Goal: Task Accomplishment & Management: Manage account settings

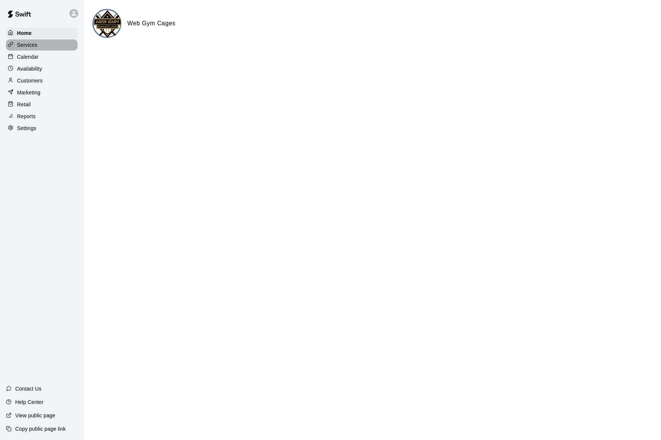
click at [28, 43] on p "Services" at bounding box center [27, 44] width 20 height 7
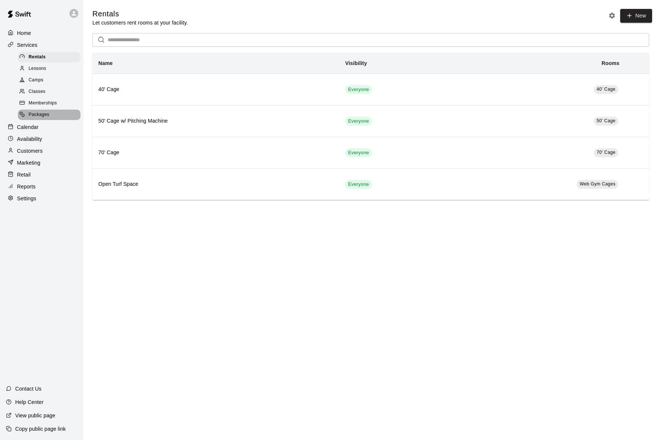
click at [36, 116] on span "Packages" at bounding box center [39, 114] width 21 height 7
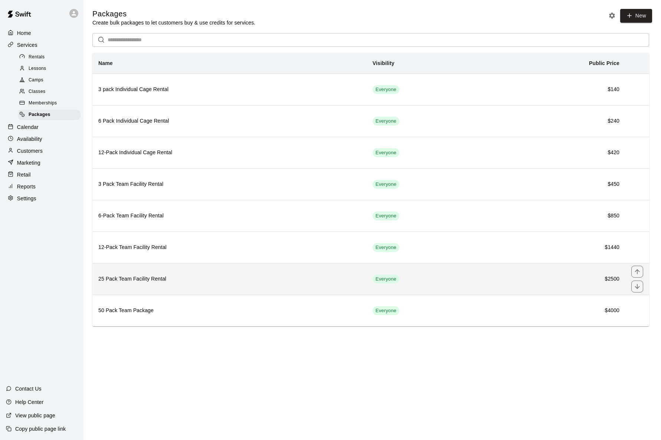
click at [190, 281] on h6 "25 Pack Team Facility Rental" at bounding box center [229, 279] width 263 height 8
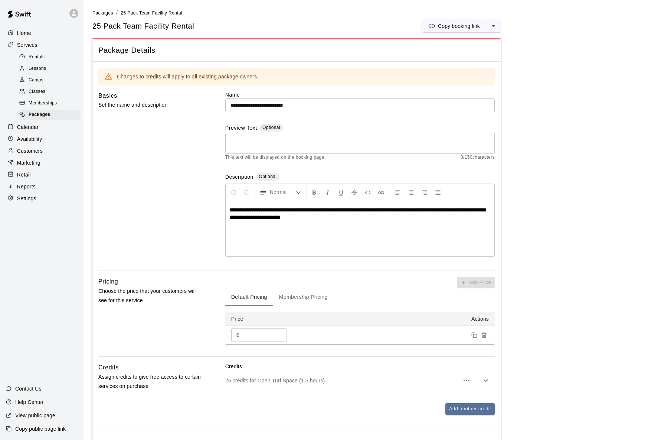
scroll to position [63, 0]
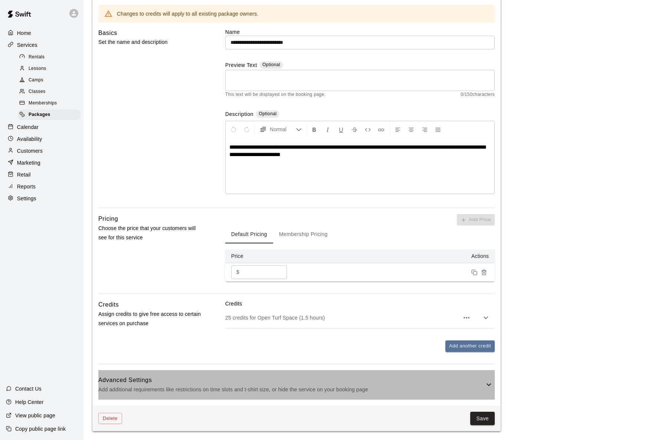
click at [490, 384] on icon at bounding box center [489, 384] width 4 height 3
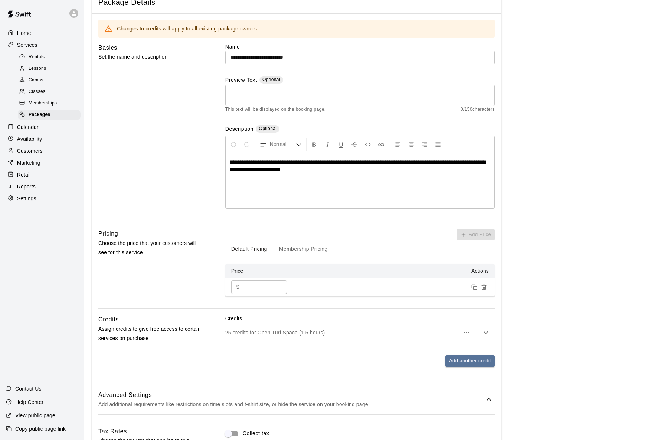
scroll to position [0, 0]
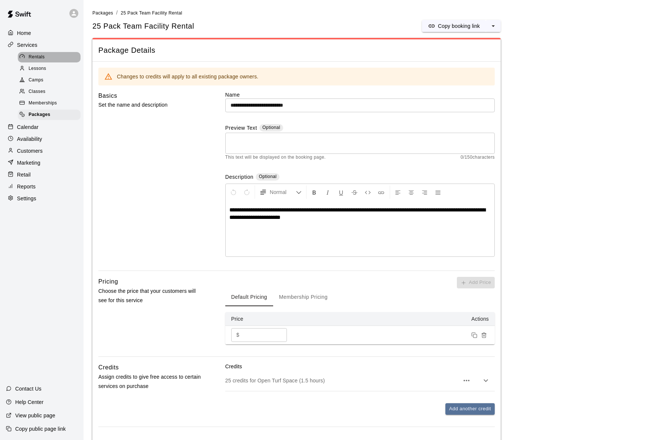
click at [38, 55] on span "Rentals" at bounding box center [37, 56] width 16 height 7
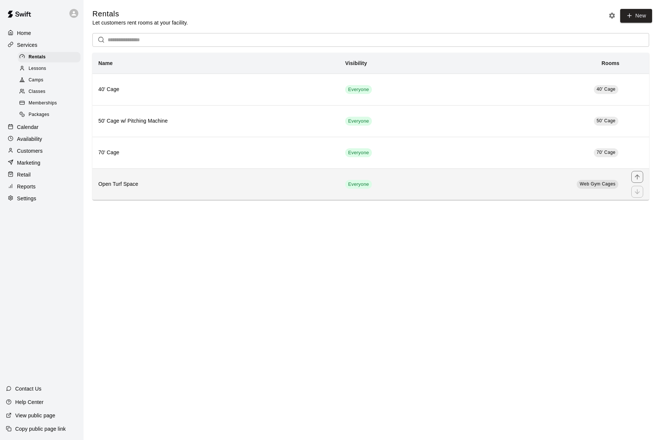
click at [243, 187] on h6 "Open Turf Space" at bounding box center [215, 184] width 235 height 8
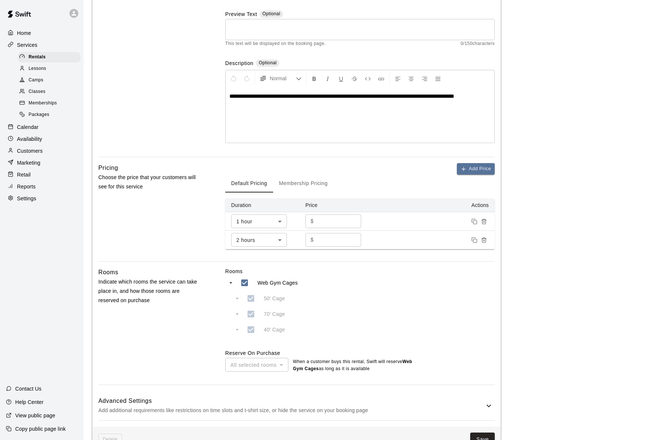
scroll to position [111, 0]
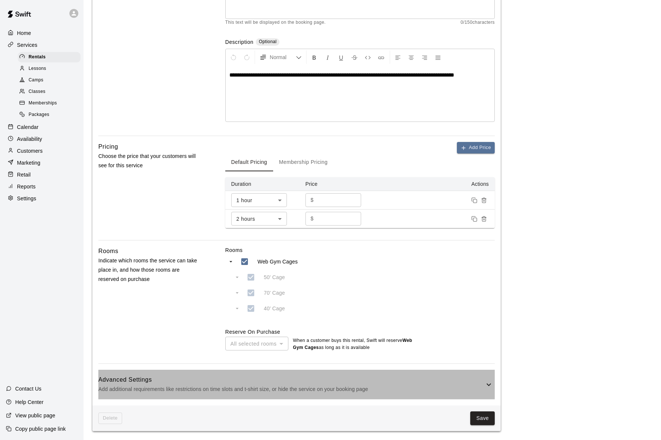
click at [488, 383] on icon at bounding box center [489, 384] width 9 height 9
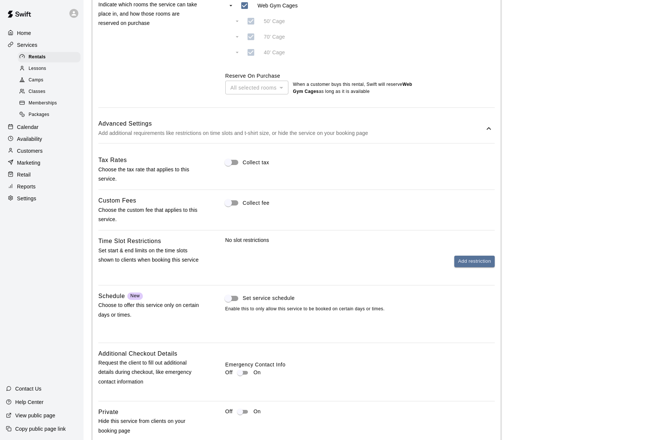
scroll to position [369, 0]
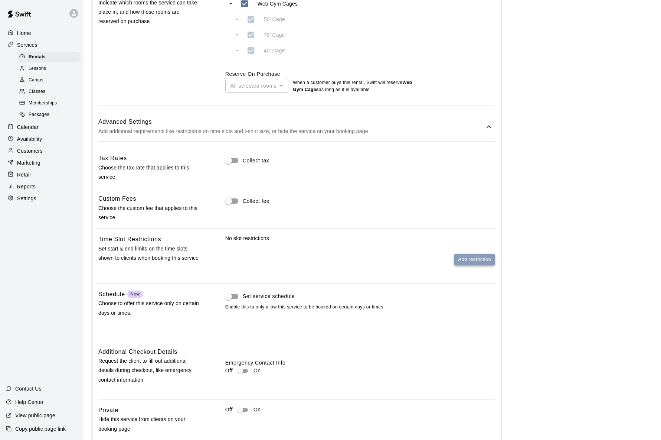
click at [479, 258] on button "Add restriction" at bounding box center [475, 260] width 40 height 12
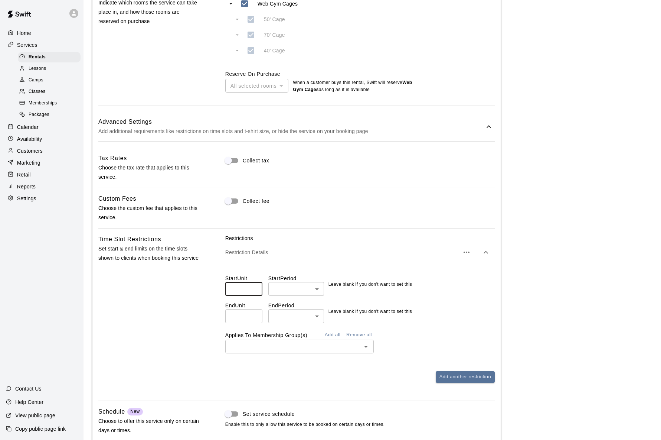
click at [249, 288] on input "number" at bounding box center [243, 289] width 37 height 14
click at [364, 346] on icon "Open" at bounding box center [366, 346] width 9 height 9
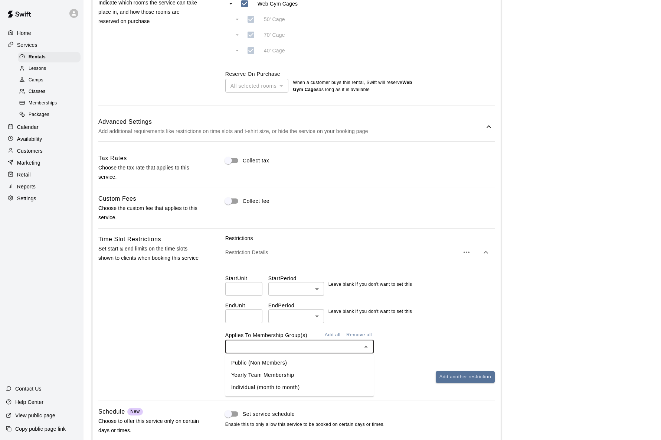
click at [486, 251] on icon "button" at bounding box center [486, 252] width 4 height 3
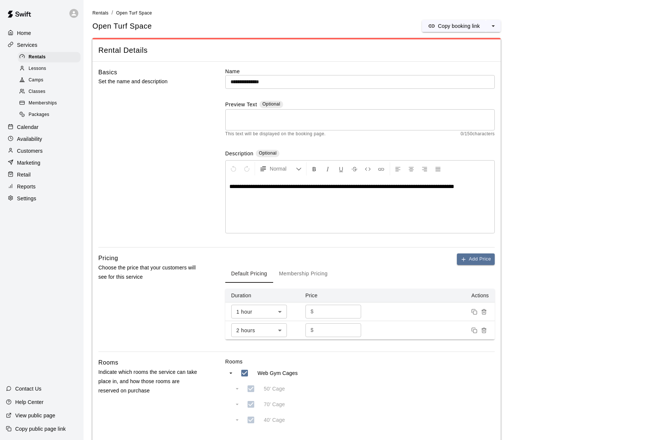
scroll to position [3, 0]
